Goal: Task Accomplishment & Management: Manage account settings

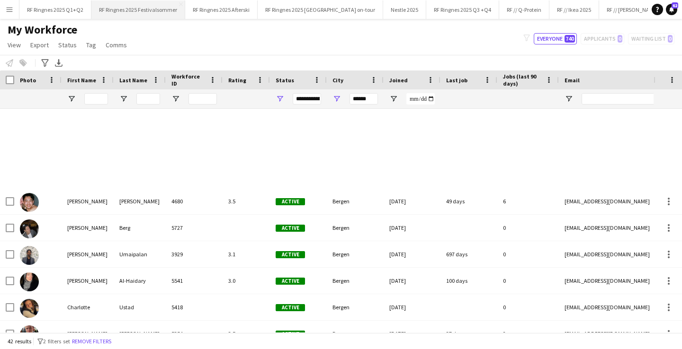
scroll to position [369, 0]
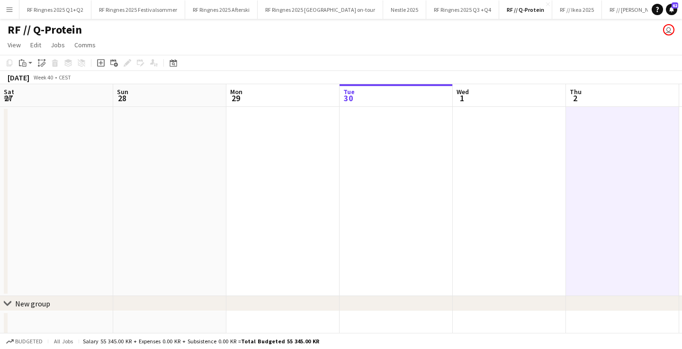
scroll to position [0, 288]
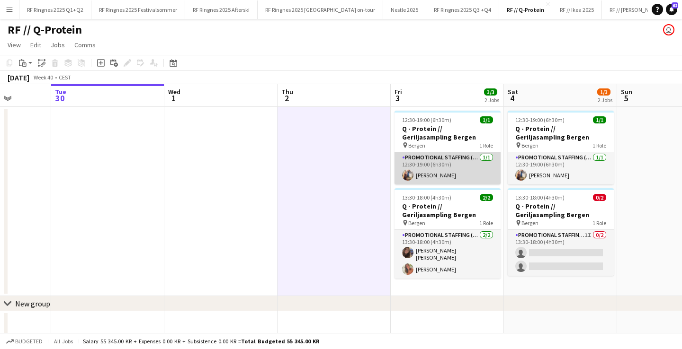
click at [425, 177] on app-card-role "Promotional Staffing (Brand Ambassadors) [DATE] 12:30-19:00 (6h30m) [PERSON_NAM…" at bounding box center [447, 168] width 106 height 32
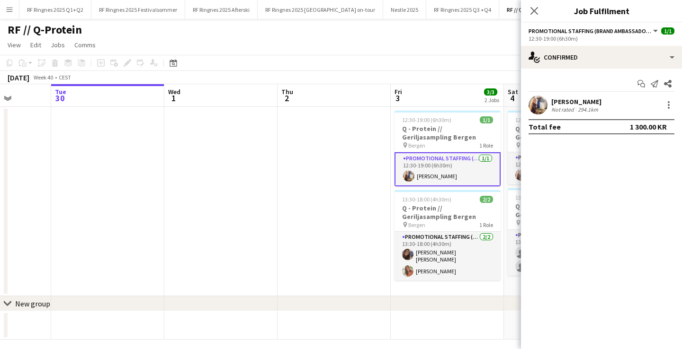
click at [536, 104] on app-user-avatar at bounding box center [537, 105] width 19 height 19
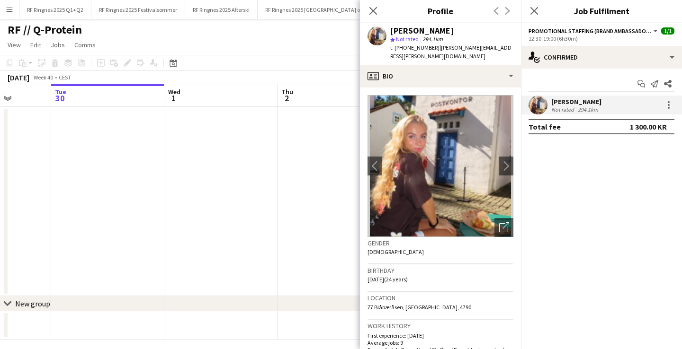
click at [332, 249] on app-date-cell at bounding box center [333, 201] width 113 height 189
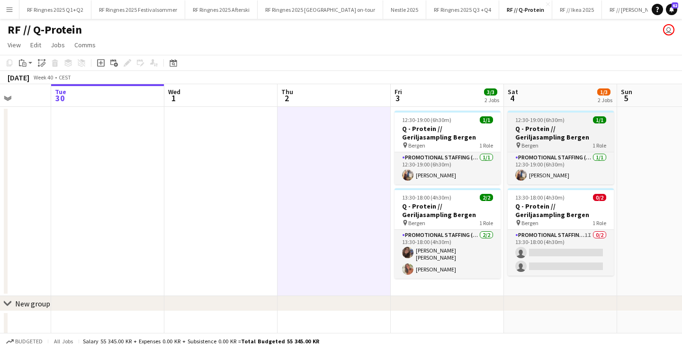
click at [534, 135] on h3 "Q - Protein // Geriljasampling Bergen" at bounding box center [560, 132] width 106 height 17
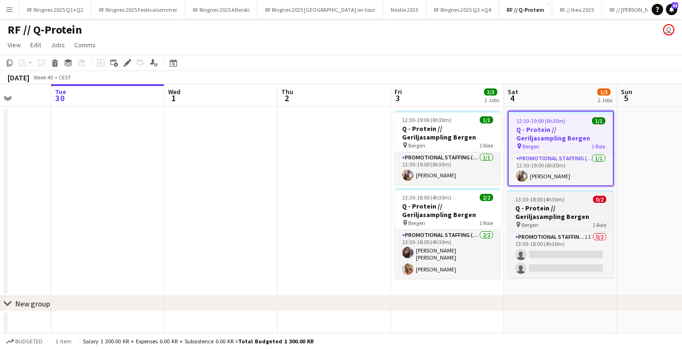
click at [545, 201] on span "13:30-18:00 (4h30m)" at bounding box center [539, 199] width 49 height 7
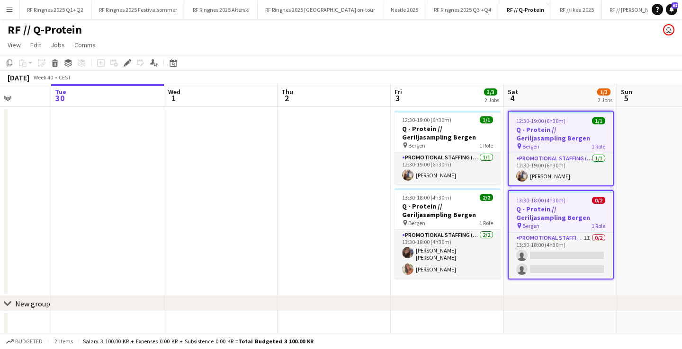
click at [333, 180] on app-date-cell at bounding box center [333, 201] width 113 height 189
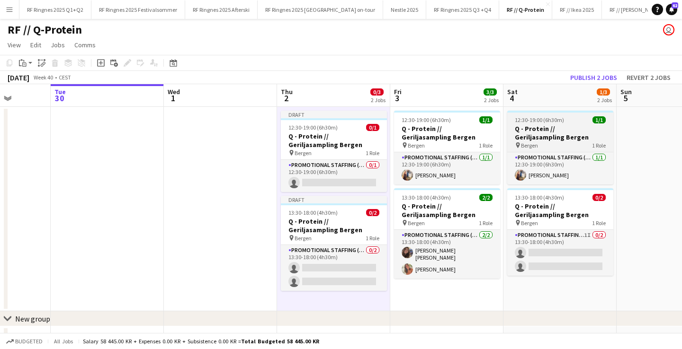
click at [540, 142] on div "pin Bergen 1 Role" at bounding box center [560, 146] width 106 height 8
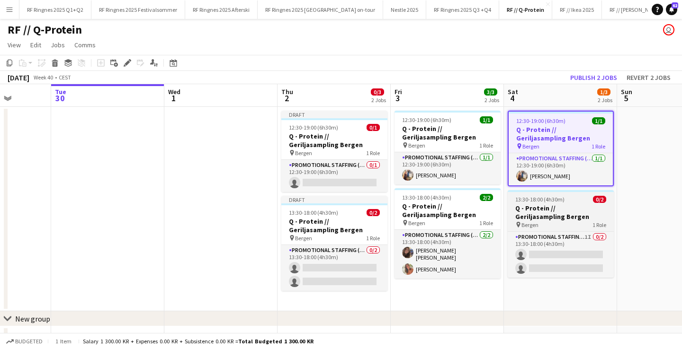
click at [551, 213] on h3 "Q - Protein // Geriljasampling Bergen" at bounding box center [560, 212] width 106 height 17
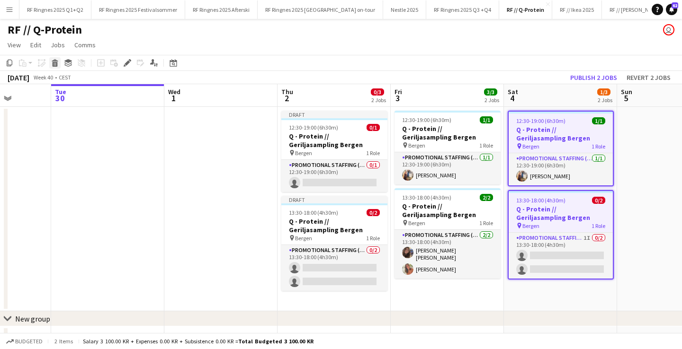
click at [55, 63] on icon at bounding box center [55, 64] width 5 height 5
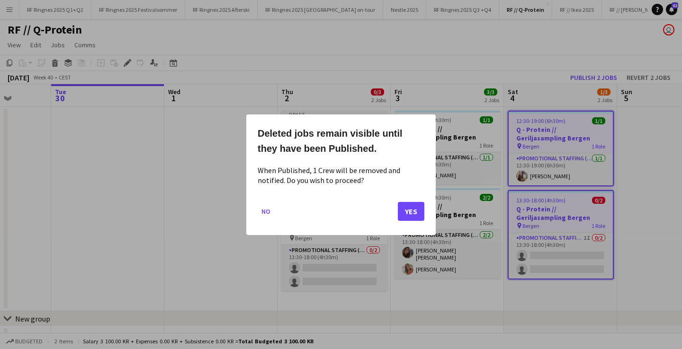
click at [417, 211] on button "Yes" at bounding box center [411, 211] width 27 height 19
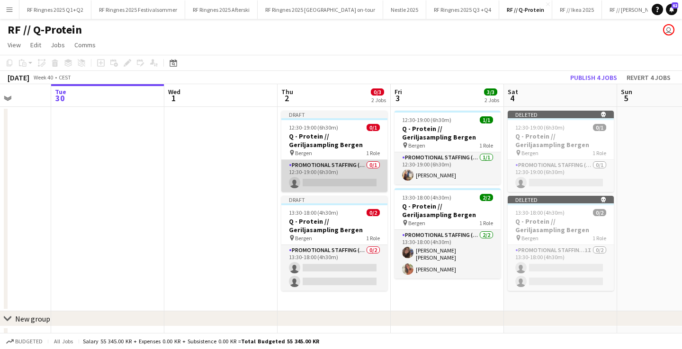
click at [331, 185] on app-card-role "Promotional Staffing (Brand Ambassadors) 0/1 12:30-19:00 (6h30m) single-neutral…" at bounding box center [334, 176] width 106 height 32
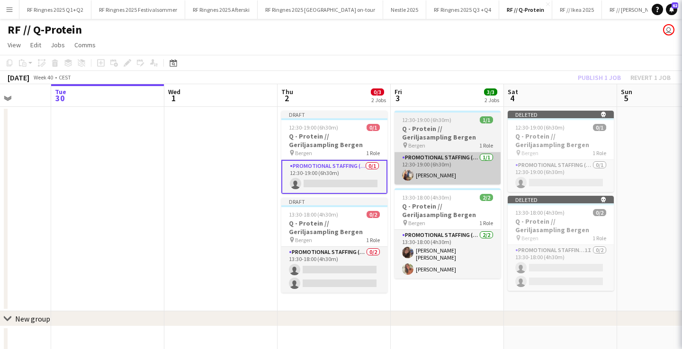
scroll to position [0, 288]
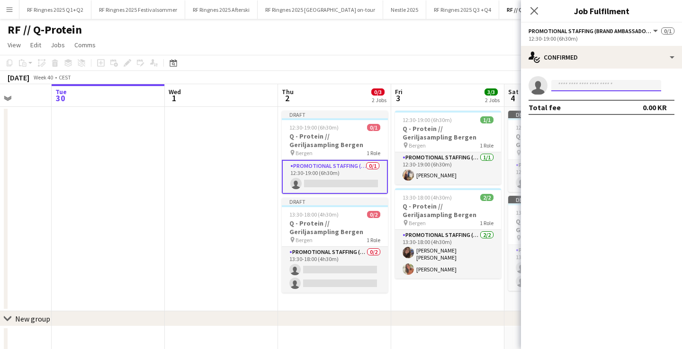
click at [588, 87] on input at bounding box center [606, 85] width 110 height 11
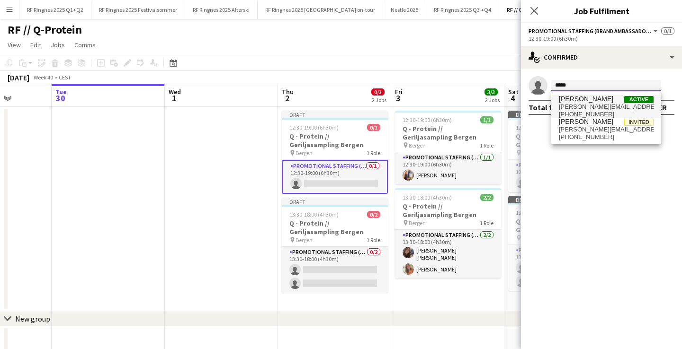
type input "*****"
click at [589, 105] on span "[PERSON_NAME][EMAIL_ADDRESS][PERSON_NAME][DOMAIN_NAME]" at bounding box center [606, 107] width 95 height 8
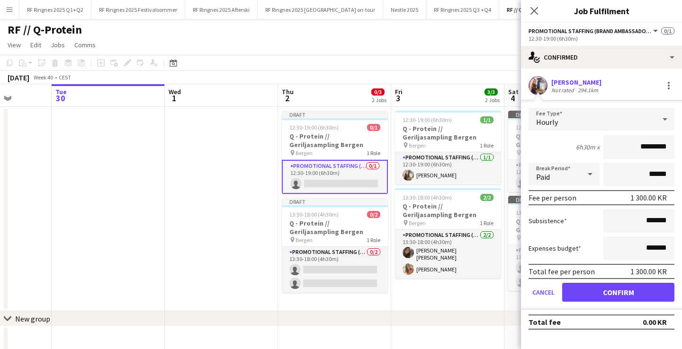
click at [624, 285] on button "Confirm" at bounding box center [618, 292] width 112 height 19
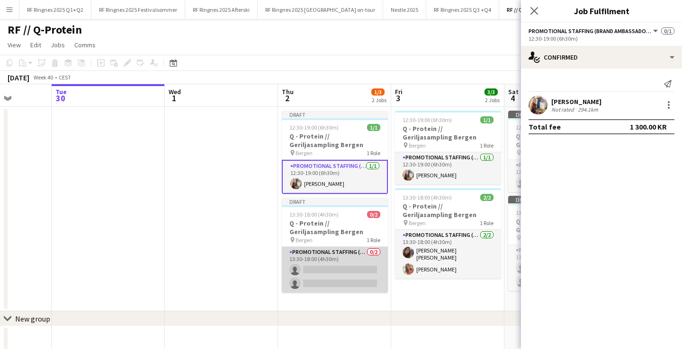
click at [338, 278] on app-card-role "Promotional Staffing (Brand Ambassadors) 0/2 13:30-18:00 (4h30m) single-neutral…" at bounding box center [335, 270] width 106 height 46
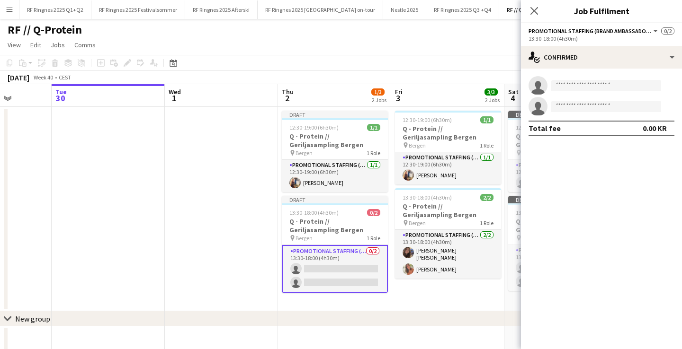
click at [587, 80] on app-invite-slot "single-neutral-actions" at bounding box center [601, 85] width 161 height 19
click at [581, 89] on input at bounding box center [606, 85] width 110 height 11
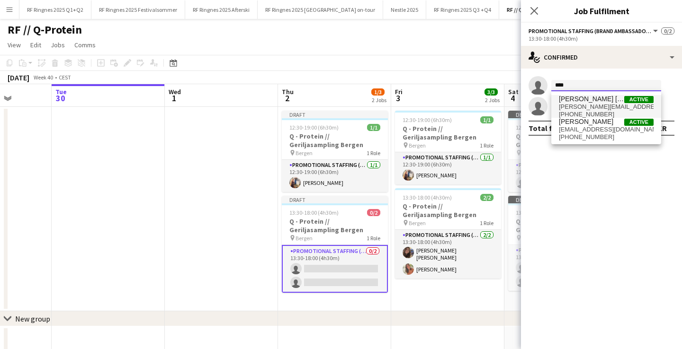
type input "****"
click at [580, 97] on span "[PERSON_NAME] [PERSON_NAME]" at bounding box center [591, 99] width 65 height 8
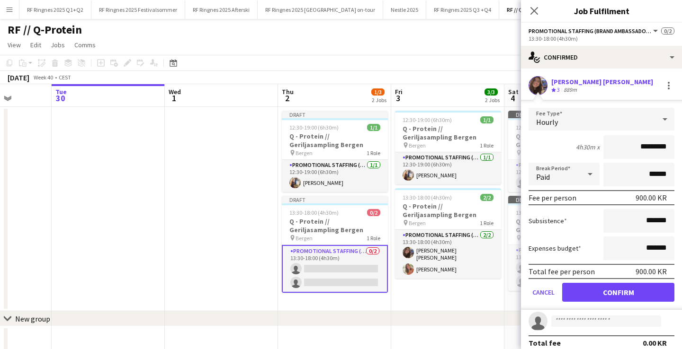
click at [640, 295] on button "Confirm" at bounding box center [618, 292] width 112 height 19
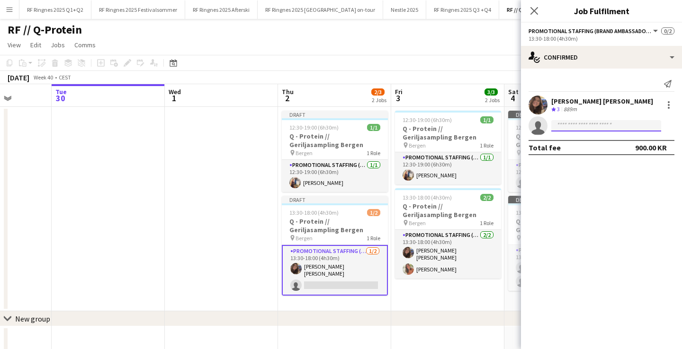
click at [614, 128] on input at bounding box center [606, 125] width 110 height 11
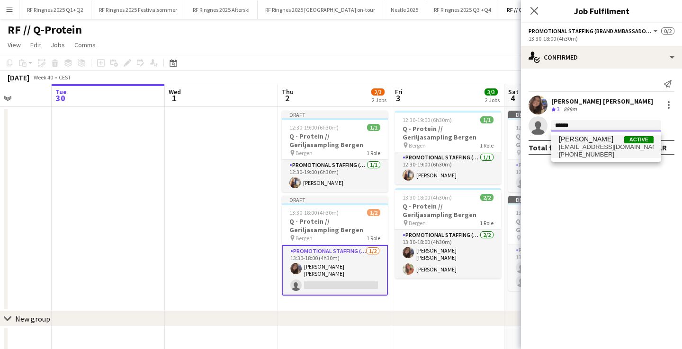
type input "******"
click at [619, 145] on span "[EMAIL_ADDRESS][DOMAIN_NAME]" at bounding box center [606, 147] width 95 height 8
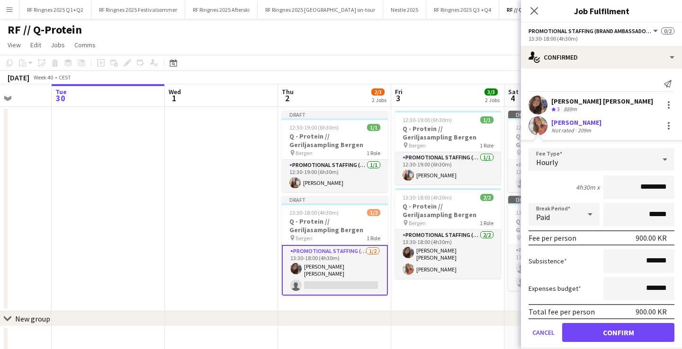
click at [616, 332] on button "Confirm" at bounding box center [618, 332] width 112 height 19
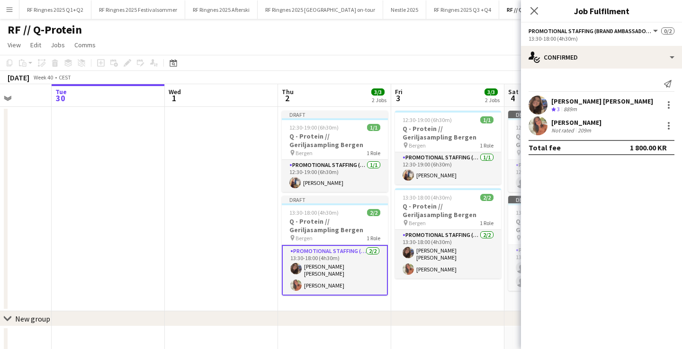
click at [249, 218] on app-date-cell at bounding box center [221, 209] width 113 height 204
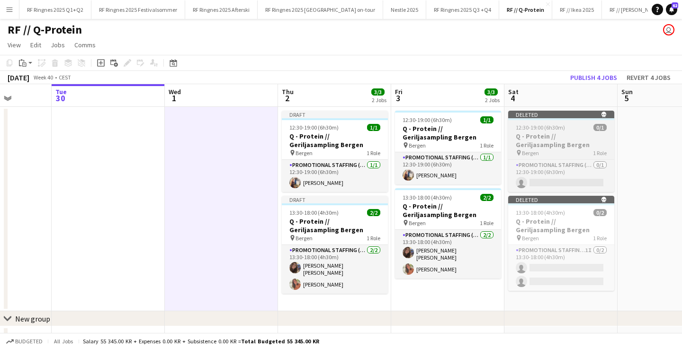
click at [550, 133] on h3 "Q - Protein // Geriljasampling Bergen" at bounding box center [561, 140] width 106 height 17
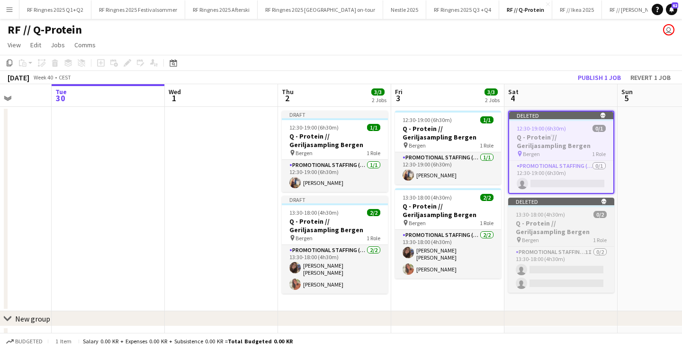
click at [556, 215] on span "13:30-18:00 (4h30m)" at bounding box center [539, 214] width 49 height 7
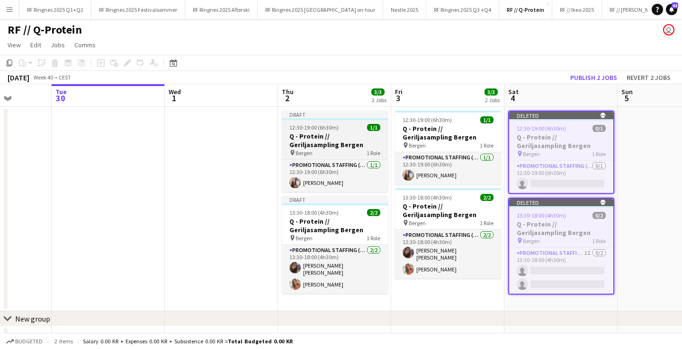
click at [300, 150] on span "Bergen" at bounding box center [303, 153] width 17 height 7
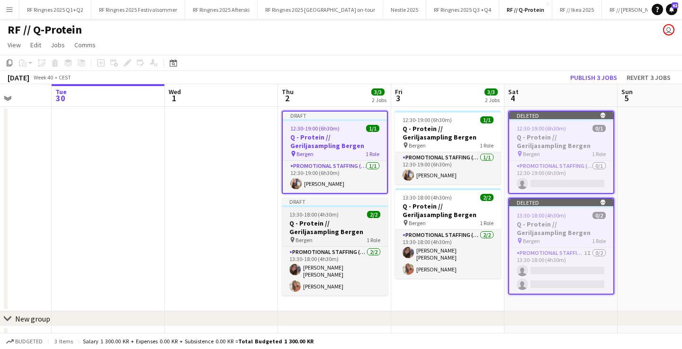
click at [317, 227] on h3 "Q - Protein // Geriljasampling Bergen" at bounding box center [335, 227] width 106 height 17
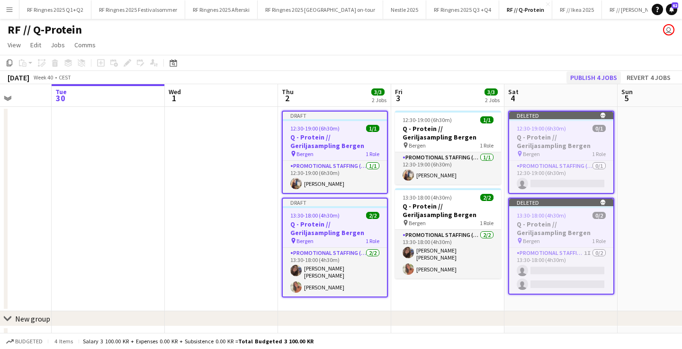
click at [597, 77] on button "Publish 4 jobs" at bounding box center [593, 77] width 54 height 12
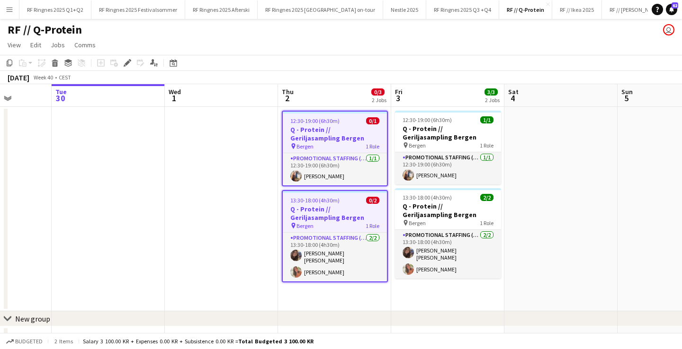
click at [581, 202] on app-date-cell at bounding box center [560, 209] width 113 height 204
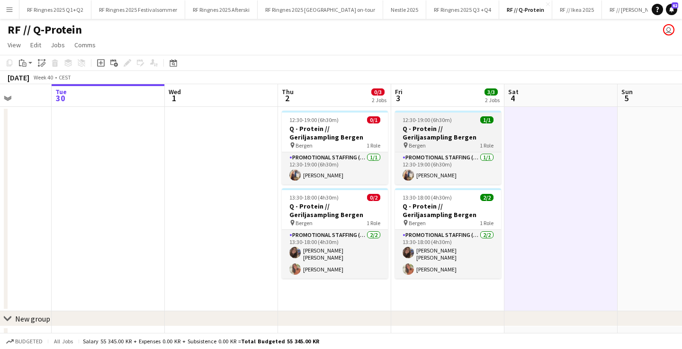
click at [462, 142] on div "pin Bergen 1 Role" at bounding box center [448, 146] width 106 height 8
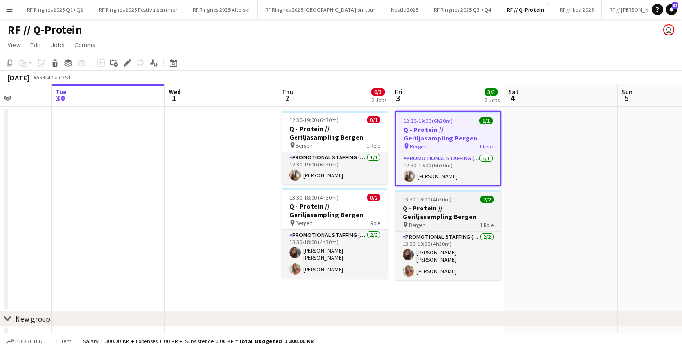
click at [440, 215] on h3 "Q - Protein // Geriljasampling Bergen" at bounding box center [448, 212] width 106 height 17
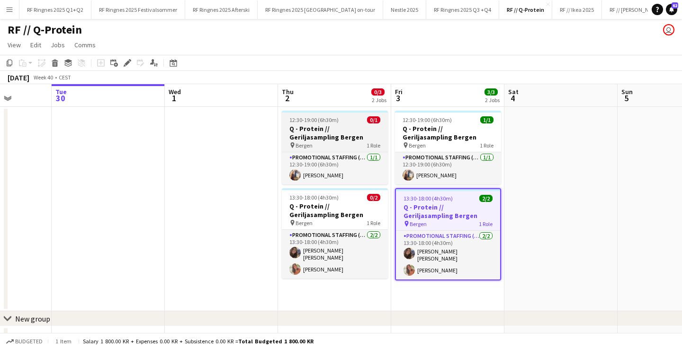
click at [344, 137] on h3 "Q - Protein // Geriljasampling Bergen" at bounding box center [335, 132] width 106 height 17
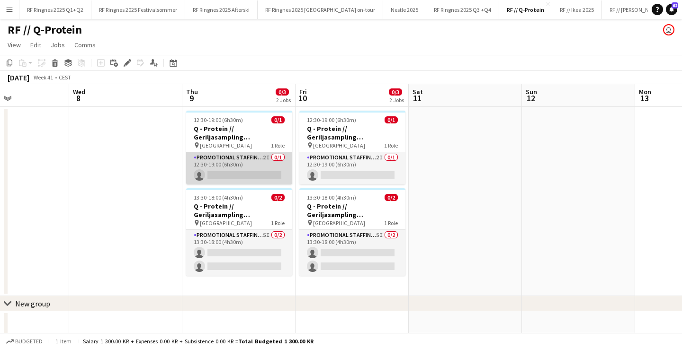
scroll to position [0, 271]
click at [246, 160] on app-card-role "Promotional Staffing (Brand Ambassadors) 2I 0/1 12:30-19:00 (6h30m) single-neut…" at bounding box center [239, 168] width 106 height 32
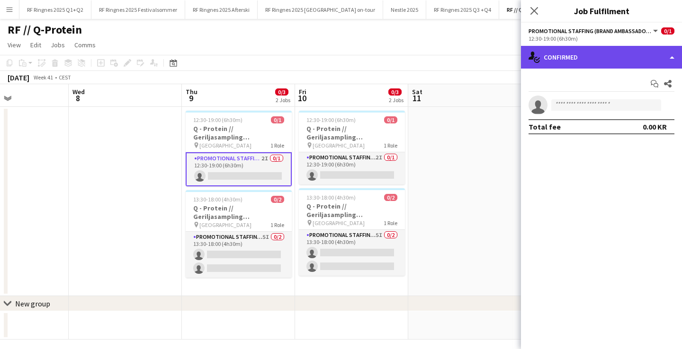
click at [576, 58] on div "single-neutral-actions-check-2 Confirmed" at bounding box center [601, 57] width 161 height 23
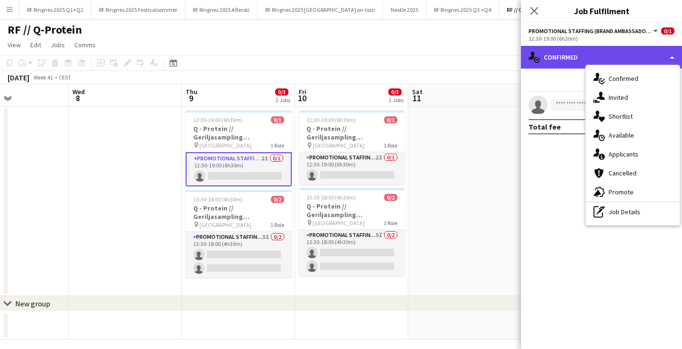
click at [576, 55] on div "single-neutral-actions-check-2 Confirmed" at bounding box center [601, 57] width 161 height 23
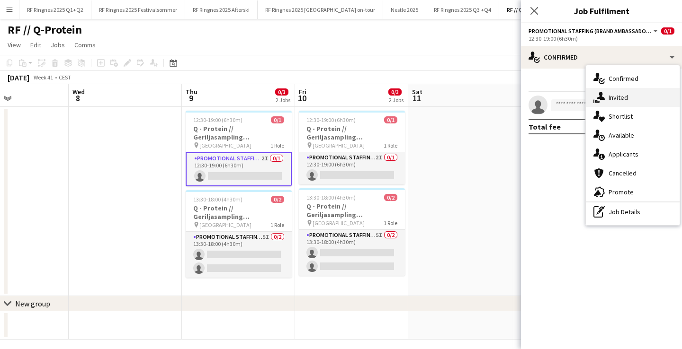
click at [618, 91] on div "single-neutral-actions-share-1 Invited" at bounding box center [633, 97] width 94 height 19
